Goal: Task Accomplishment & Management: Use online tool/utility

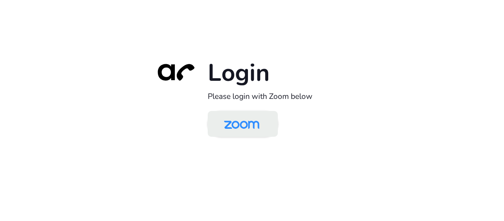
click at [242, 131] on img at bounding box center [241, 124] width 51 height 24
click at [259, 129] on img at bounding box center [241, 124] width 51 height 24
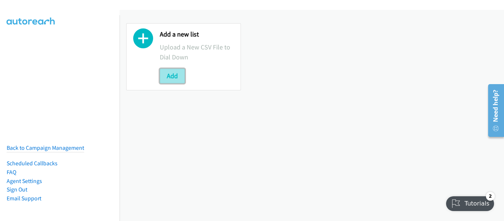
click at [175, 79] on button "Add" at bounding box center [172, 76] width 25 height 15
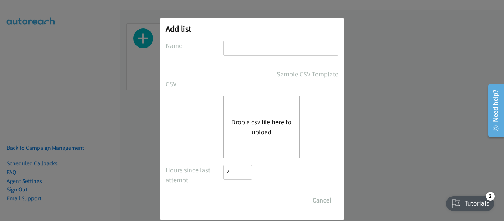
click at [255, 129] on button "Drop a csv file here to upload" at bounding box center [261, 127] width 60 height 20
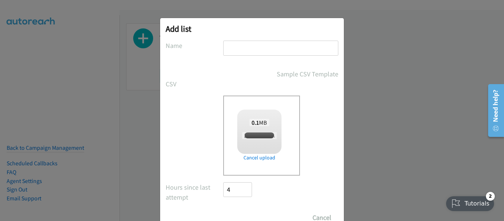
checkbox input "true"
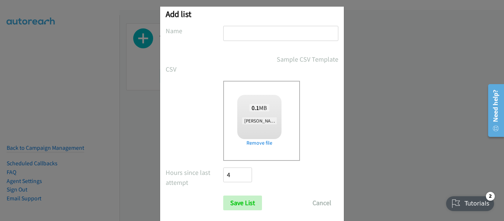
scroll to position [28, 0]
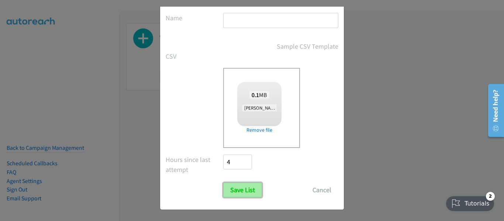
click at [246, 188] on input "Save List" at bounding box center [242, 190] width 39 height 15
click at [237, 24] on input "text" at bounding box center [280, 20] width 115 height 15
click at [321, 190] on button "Cancel" at bounding box center [321, 190] width 33 height 15
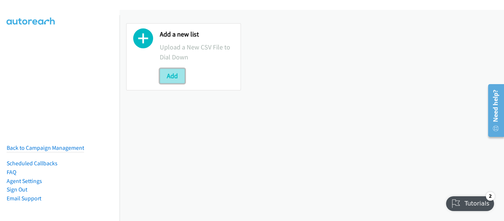
click at [180, 74] on button "Add" at bounding box center [172, 76] width 25 height 15
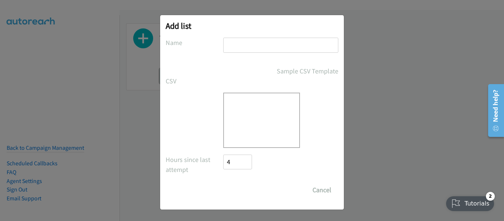
scroll to position [0, 0]
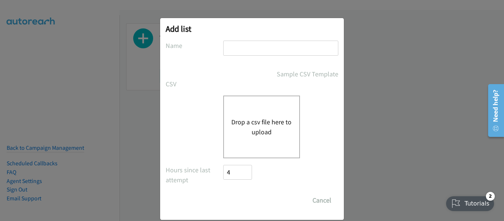
click at [253, 131] on button "Drop a csv file here to upload" at bounding box center [261, 127] width 60 height 20
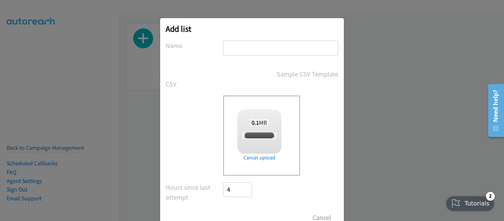
checkbox input "true"
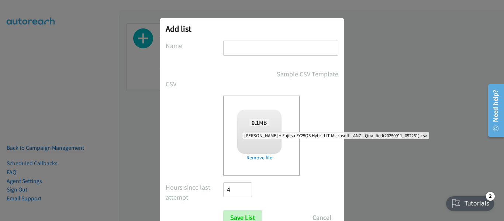
scroll to position [28, 0]
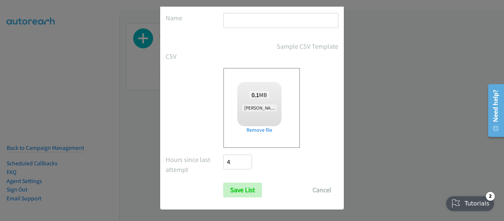
click at [256, 20] on input "text" at bounding box center [280, 20] width 115 height 15
type input "N"
type input "Fij"
drag, startPoint x: 243, startPoint y: 20, endPoint x: 198, endPoint y: 19, distance: 44.6
click at [198, 19] on div "Name Fij" at bounding box center [252, 24] width 173 height 22
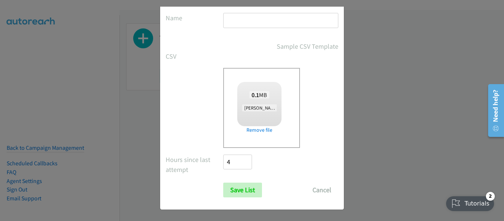
paste input "Fujitsu"
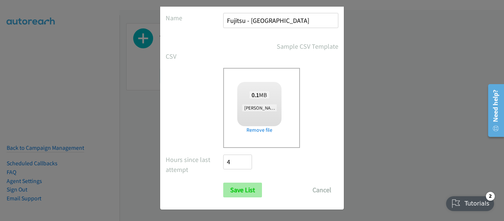
type input "Fujitsu - NZ"
click at [241, 189] on input "Save List" at bounding box center [242, 190] width 39 height 15
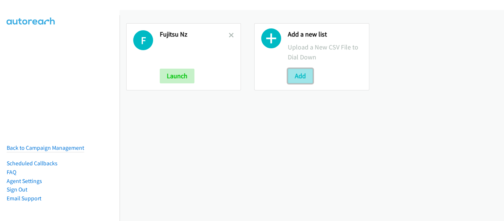
click at [297, 76] on button "Add" at bounding box center [300, 76] width 25 height 15
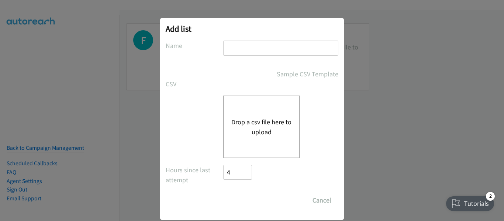
click at [258, 123] on button "Drop a csv file here to upload" at bounding box center [261, 127] width 60 height 20
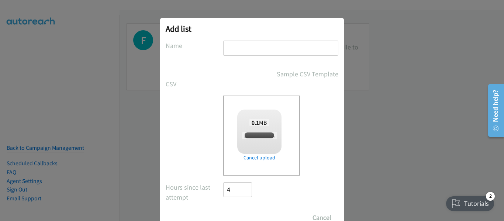
checkbox input "true"
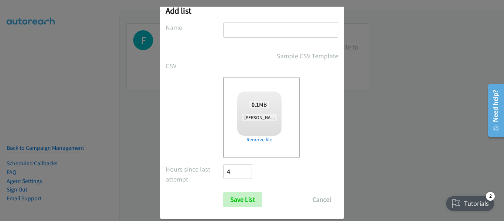
scroll to position [28, 0]
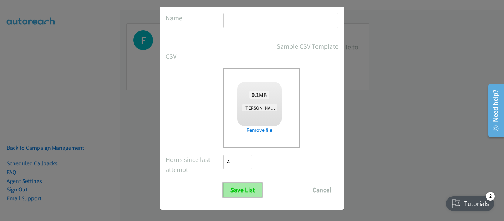
click at [235, 193] on input "Save List" at bounding box center [242, 190] width 39 height 15
click at [270, 19] on input "text" at bounding box center [280, 20] width 115 height 15
type input "NZ"
click at [223, 183] on input "Save List" at bounding box center [242, 190] width 39 height 15
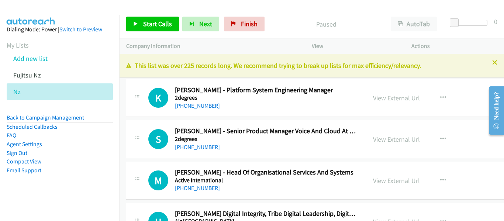
click at [226, 153] on div "S Callback Scheduled [PERSON_NAME] - Senior Product Manager Voice And Cloud At …" at bounding box center [353, 139] width 454 height 38
click at [164, 24] on span "Start Calls" at bounding box center [157, 24] width 29 height 8
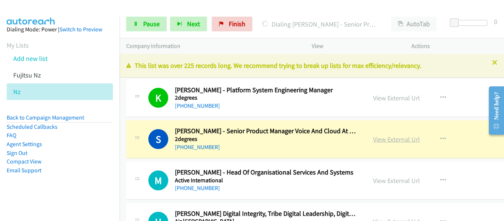
click at [373, 143] on link "View External Url" at bounding box center [396, 139] width 47 height 8
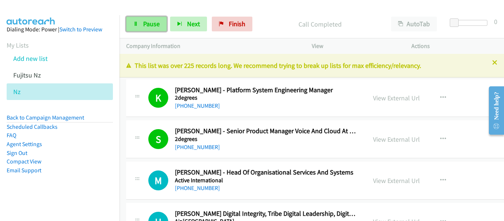
click at [153, 26] on span "Pause" at bounding box center [151, 24] width 17 height 8
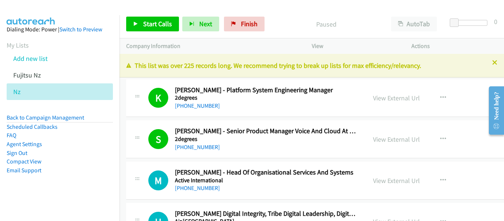
click at [304, 173] on h2 "[PERSON_NAME] - Head Of Organisational Services And Systems" at bounding box center [265, 172] width 181 height 8
click at [217, 171] on h2 "[PERSON_NAME] - Head Of Organisational Services And Systems" at bounding box center [265, 172] width 181 height 8
drag, startPoint x: 268, startPoint y: 170, endPoint x: 147, endPoint y: 151, distance: 123.3
click at [373, 178] on link "View External Url" at bounding box center [396, 180] width 47 height 8
click at [157, 22] on span "Start Calls" at bounding box center [157, 24] width 29 height 8
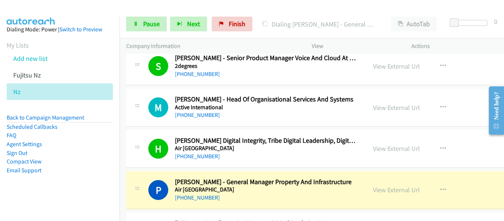
scroll to position [74, 0]
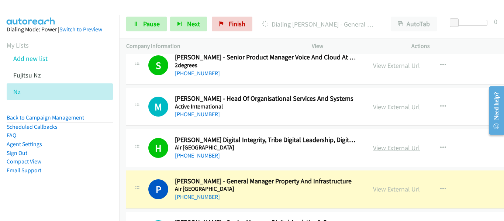
click at [380, 145] on link "View External Url" at bounding box center [396, 147] width 47 height 8
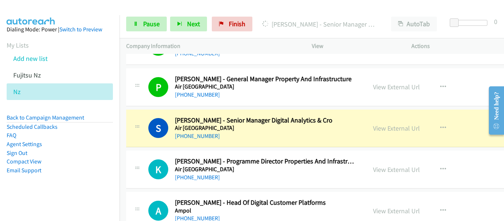
scroll to position [184, 0]
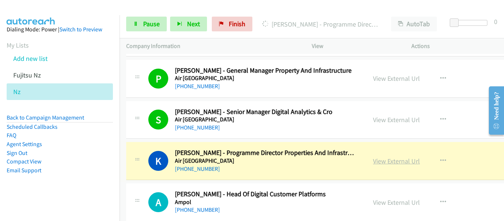
click at [373, 160] on link "View External Url" at bounding box center [396, 161] width 47 height 8
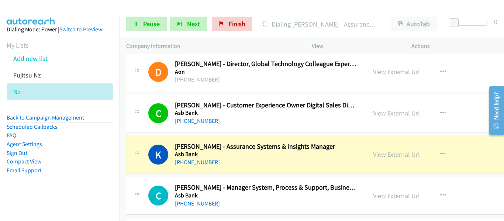
scroll to position [406, 0]
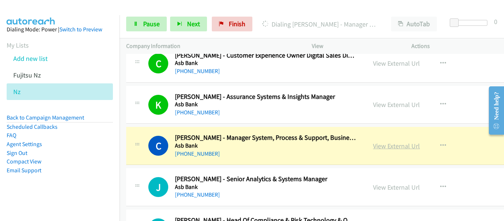
click at [382, 144] on link "View External Url" at bounding box center [396, 146] width 47 height 8
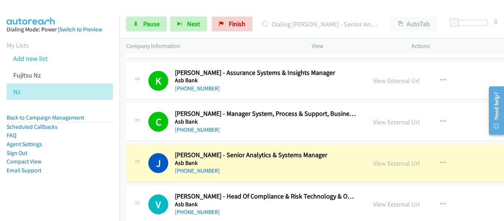
scroll to position [443, 0]
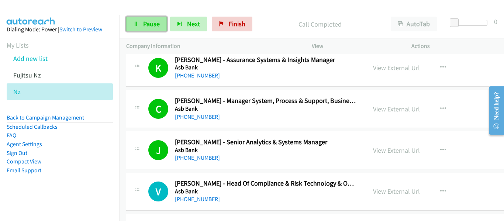
click at [149, 22] on span "Pause" at bounding box center [151, 24] width 17 height 8
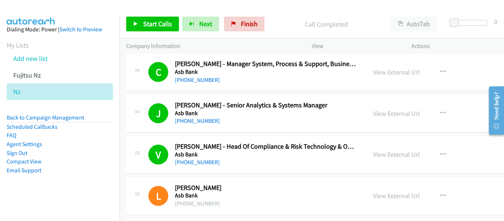
scroll to position [553, 0]
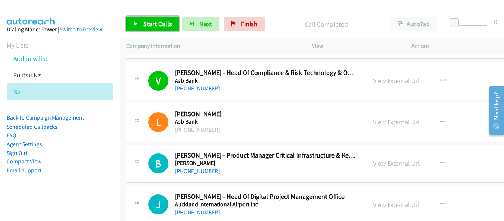
click at [146, 20] on span "Start Calls" at bounding box center [157, 24] width 29 height 8
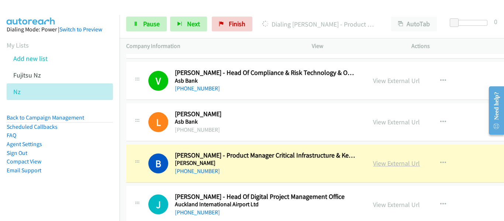
click at [378, 163] on link "View External Url" at bounding box center [396, 163] width 47 height 8
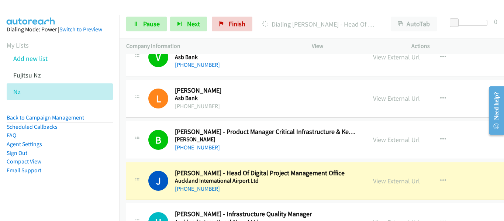
scroll to position [590, 0]
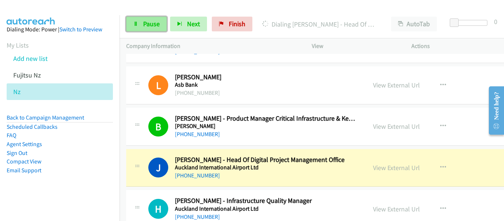
click at [149, 25] on span "Pause" at bounding box center [151, 24] width 17 height 8
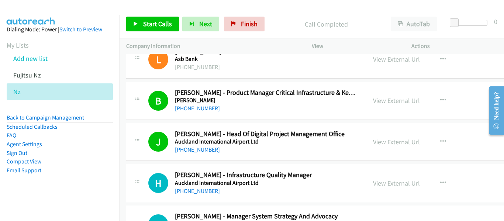
scroll to position [627, 0]
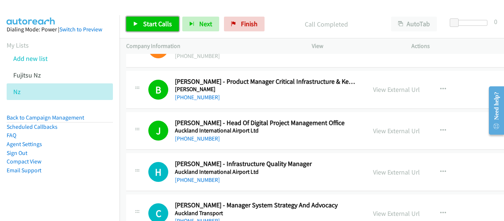
click at [148, 27] on span "Start Calls" at bounding box center [157, 24] width 29 height 8
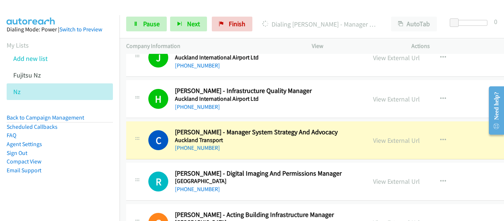
scroll to position [701, 0]
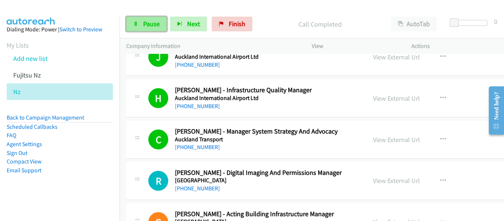
click at [151, 27] on span "Pause" at bounding box center [151, 24] width 17 height 8
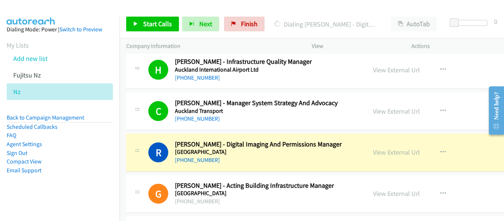
scroll to position [738, 0]
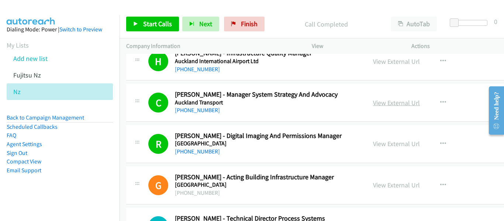
click at [376, 102] on link "View External Url" at bounding box center [396, 102] width 47 height 8
click at [387, 145] on link "View External Url" at bounding box center [396, 143] width 47 height 8
click at [164, 22] on span "Start Calls" at bounding box center [157, 24] width 29 height 8
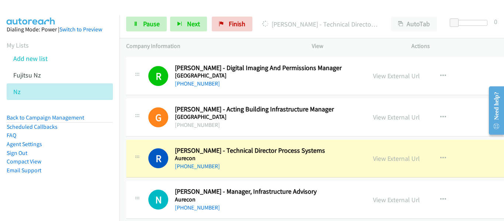
scroll to position [811, 0]
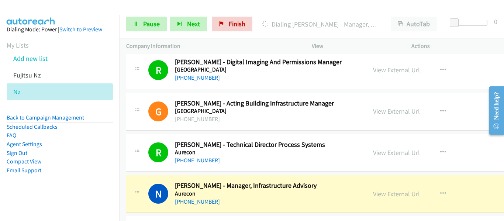
drag, startPoint x: 291, startPoint y: 44, endPoint x: 282, endPoint y: 45, distance: 9.3
click at [291, 44] on p "Company Information" at bounding box center [212, 46] width 172 height 9
click at [148, 22] on span "Pause" at bounding box center [151, 24] width 17 height 8
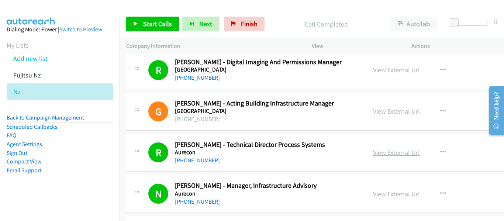
click at [377, 155] on link "View External Url" at bounding box center [396, 152] width 47 height 8
